Goal: Transaction & Acquisition: Purchase product/service

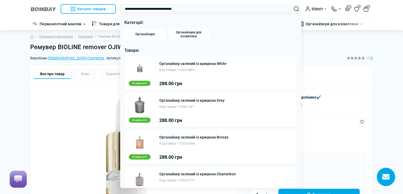
type input "**********"
click at [222, 79] on div "Органайзер скляний із кришкою White Код товару: 11033-3883 288.00 грн" at bounding box center [192, 73] width 67 height 26
click at [190, 63] on link "Органайзер скляний із кришкою White" at bounding box center [192, 64] width 67 height 4
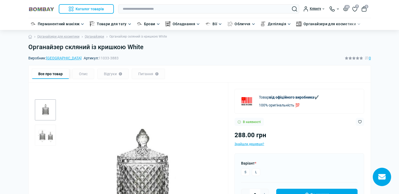
click at [46, 135] on img "2 / 2" at bounding box center [45, 134] width 21 height 21
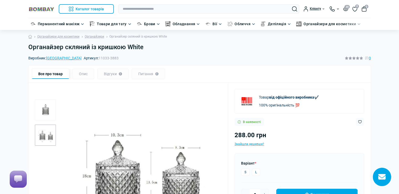
click at [146, 47] on h1 "Органайзер скляний із кришкою White" at bounding box center [199, 47] width 343 height 8
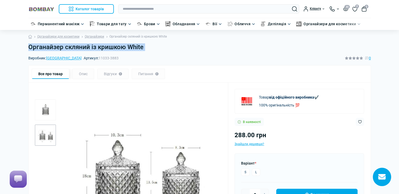
click at [146, 47] on h1 "Органайзер скляний із кришкою White" at bounding box center [199, 47] width 343 height 8
copy main "Органайзер скляний із кришкою White"
